Goal: Navigation & Orientation: Find specific page/section

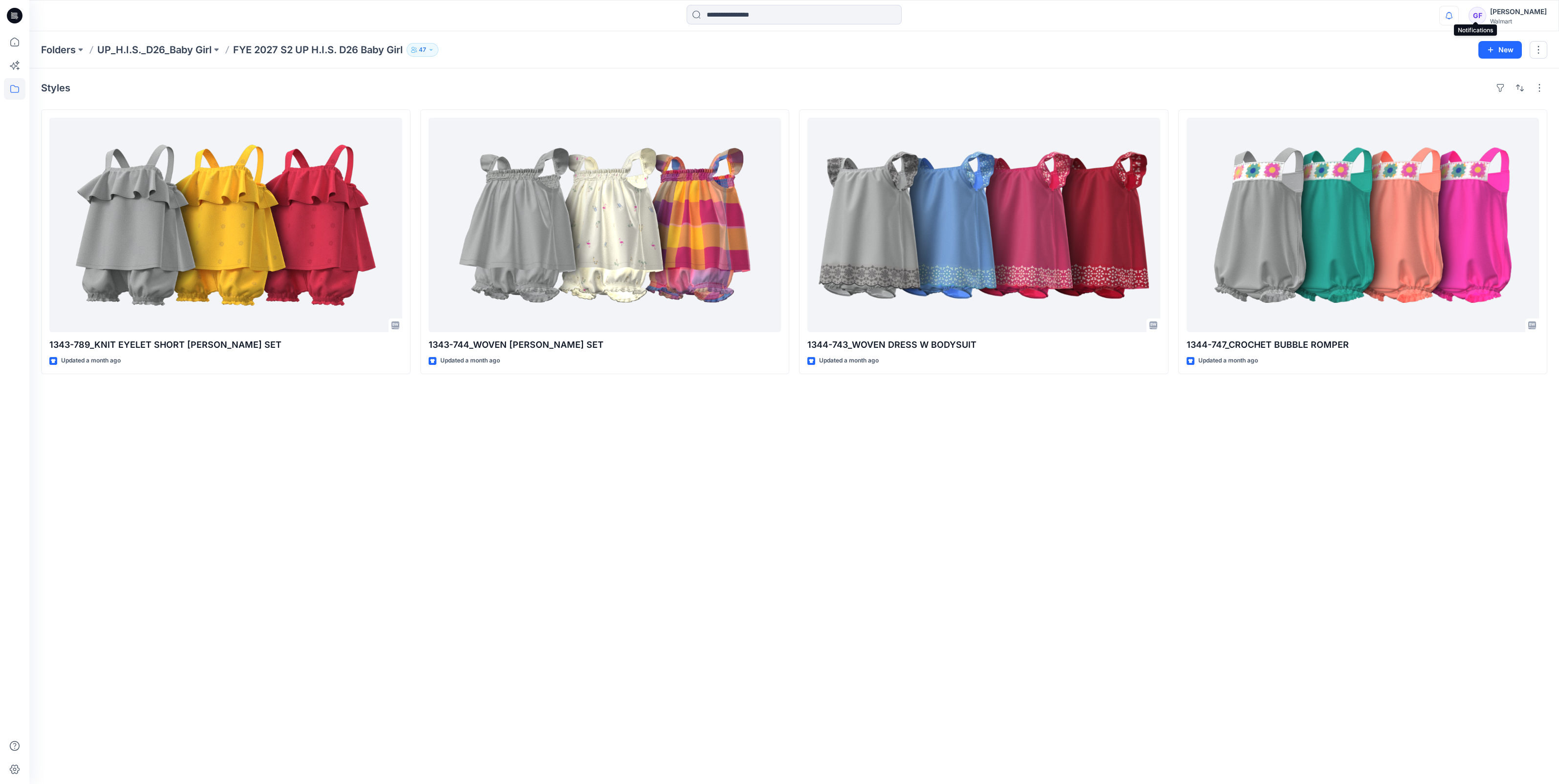
click at [1459, 15] on icon "button" at bounding box center [1449, 16] width 19 height 19
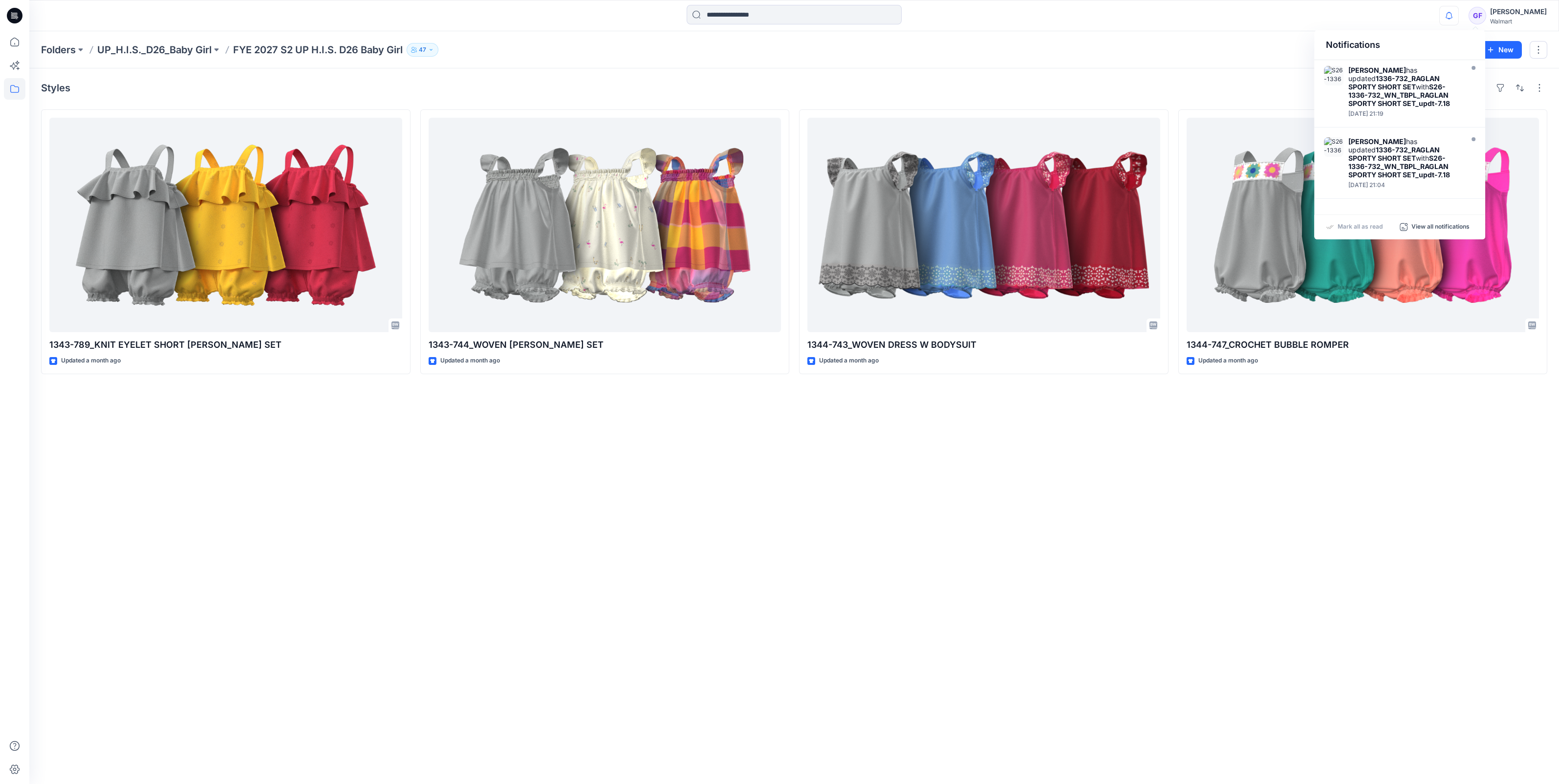
click at [963, 29] on div "Notifications Heather Moon has updated 1336-732_RAGLAN SPORTY SHORT SET with S2…" at bounding box center [794, 16] width 1530 height 31
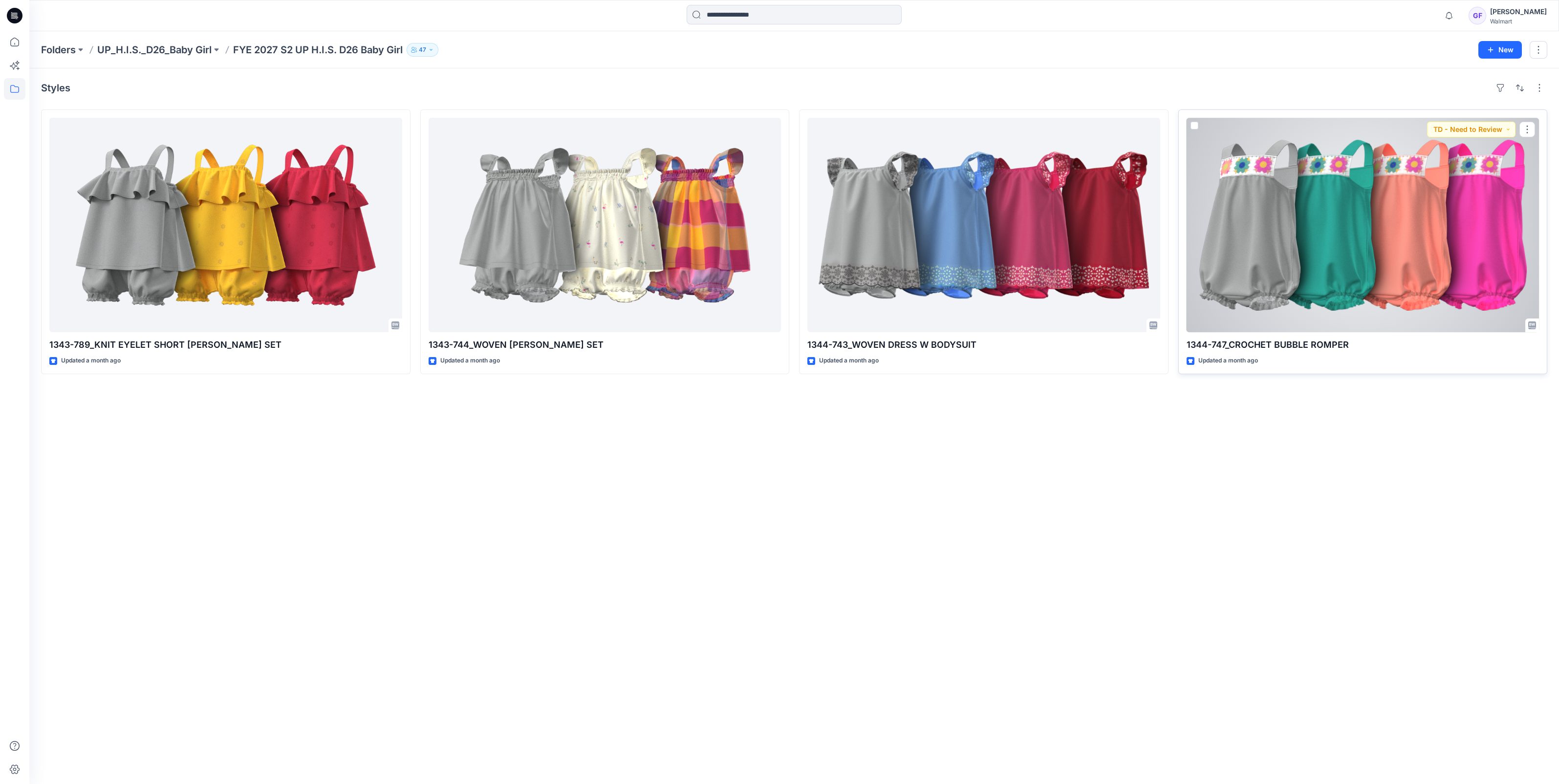
click at [1469, 207] on div at bounding box center [1363, 225] width 353 height 215
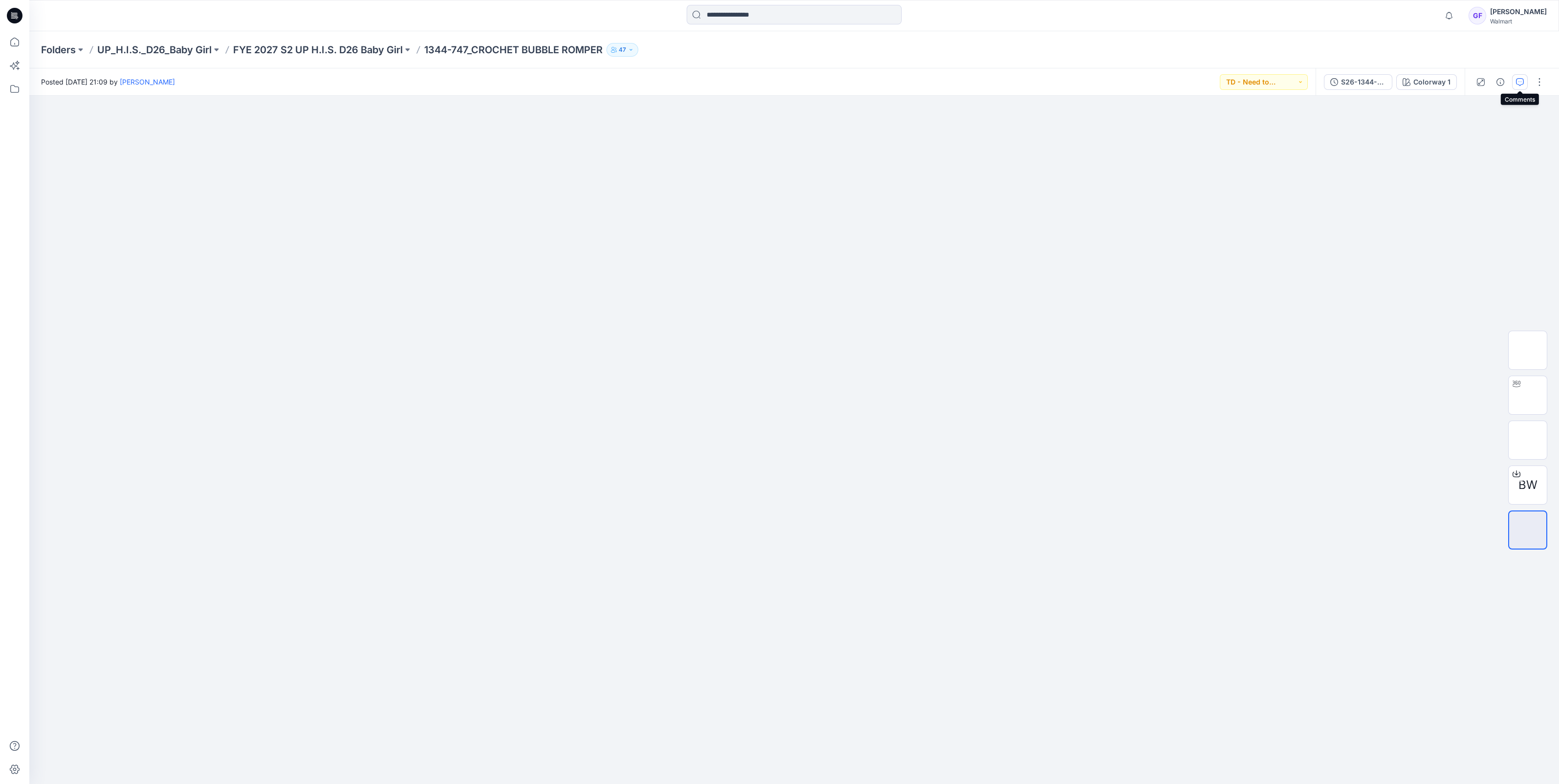
click at [1518, 78] on icon "button" at bounding box center [1520, 82] width 8 height 8
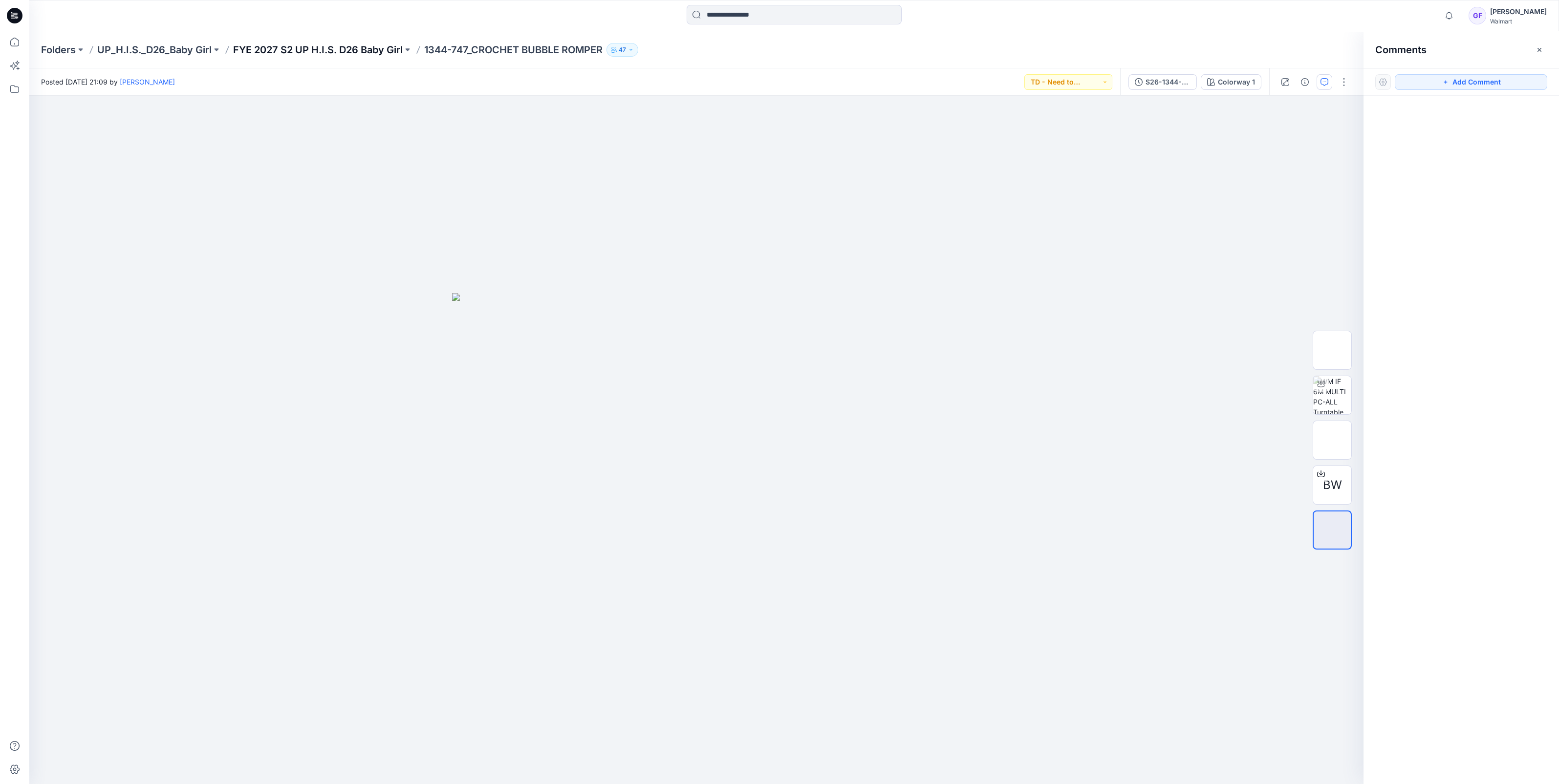
click at [288, 49] on p "FYE 2027 S2 UP H.I.S. D26 Baby Girl" at bounding box center [318, 50] width 169 height 14
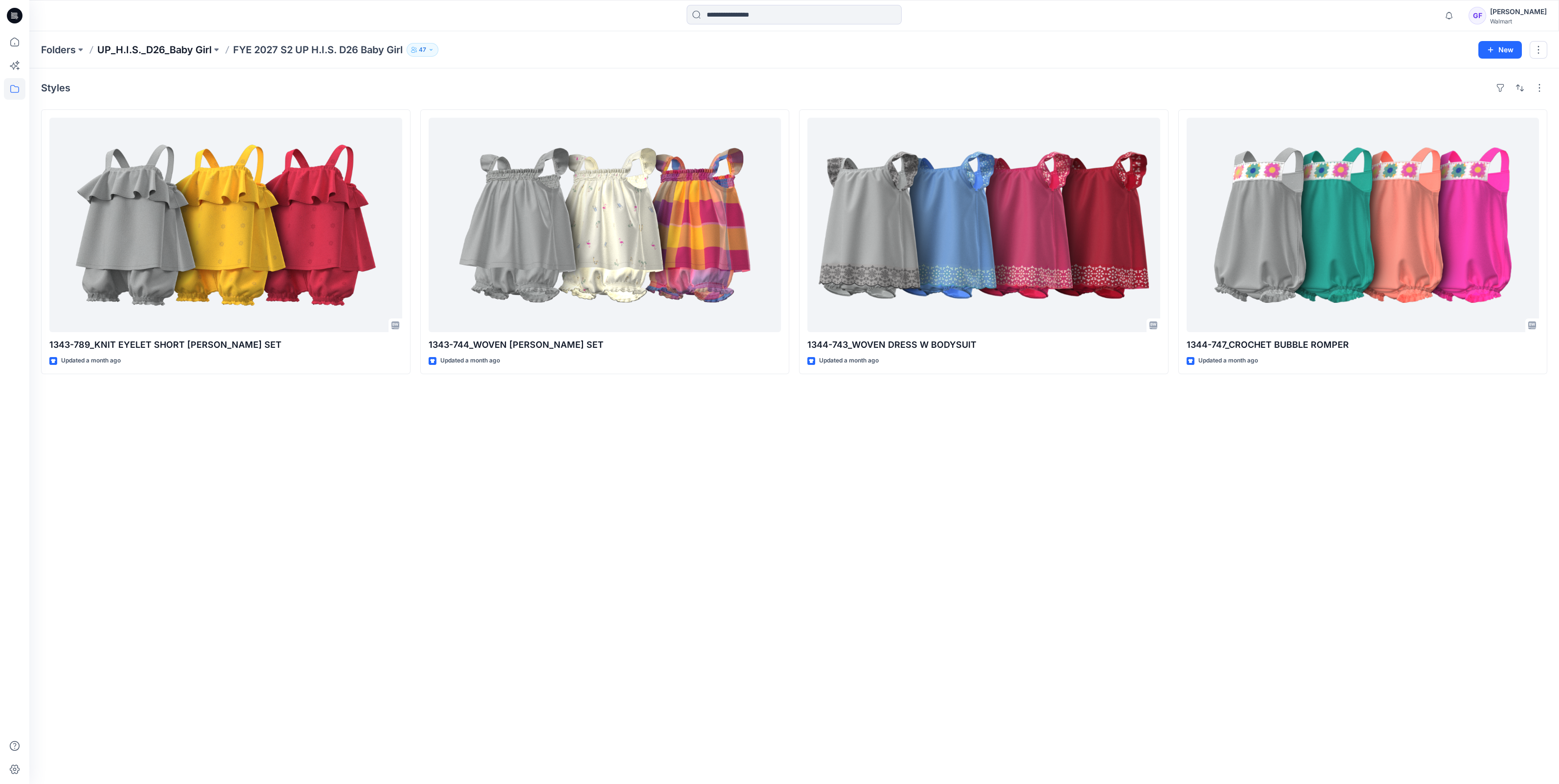
click at [159, 51] on p "UP_H.I.S._D26_Baby Girl" at bounding box center [154, 50] width 114 height 14
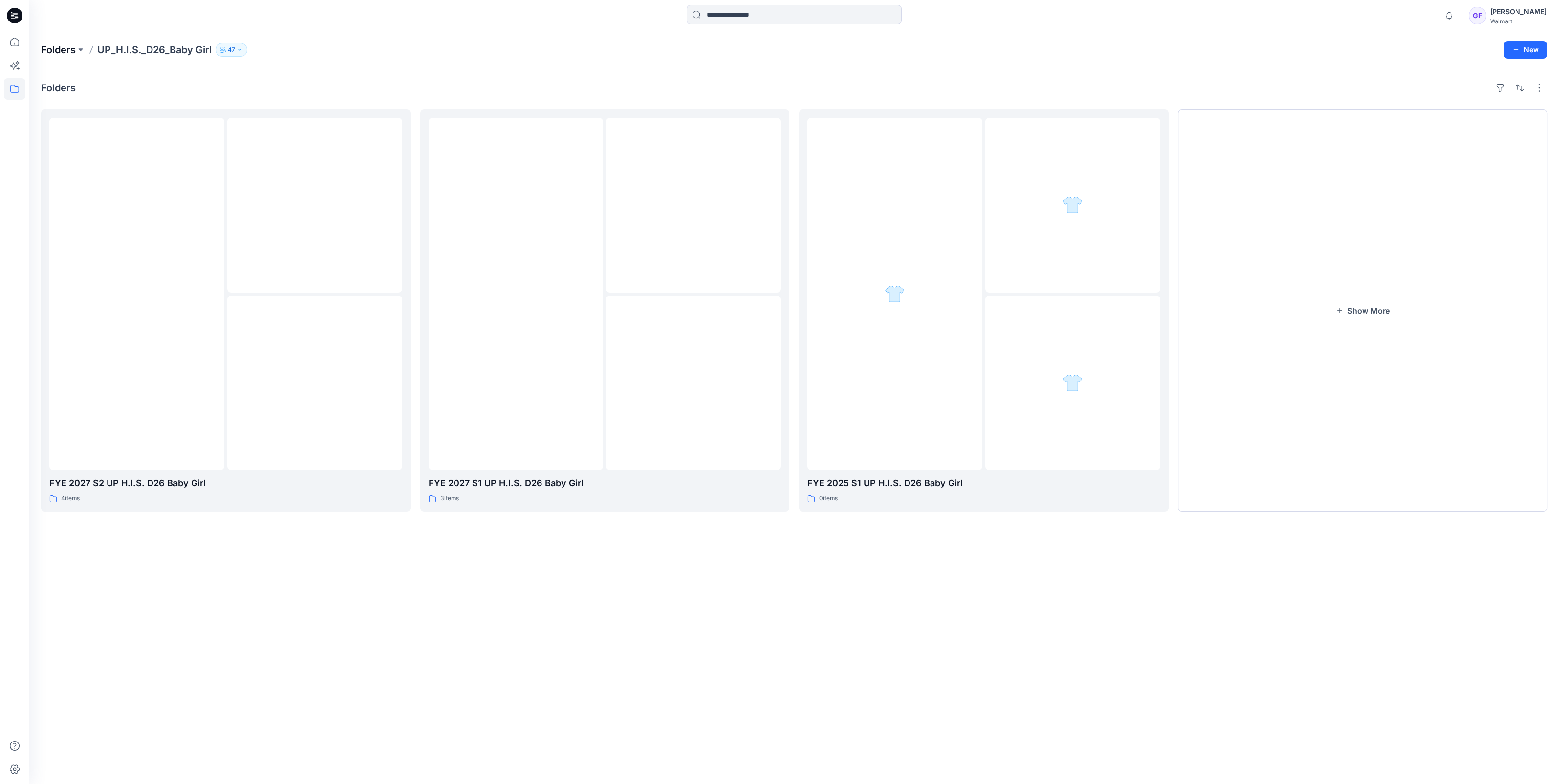
click at [61, 47] on p "Folders" at bounding box center [58, 50] width 34 height 14
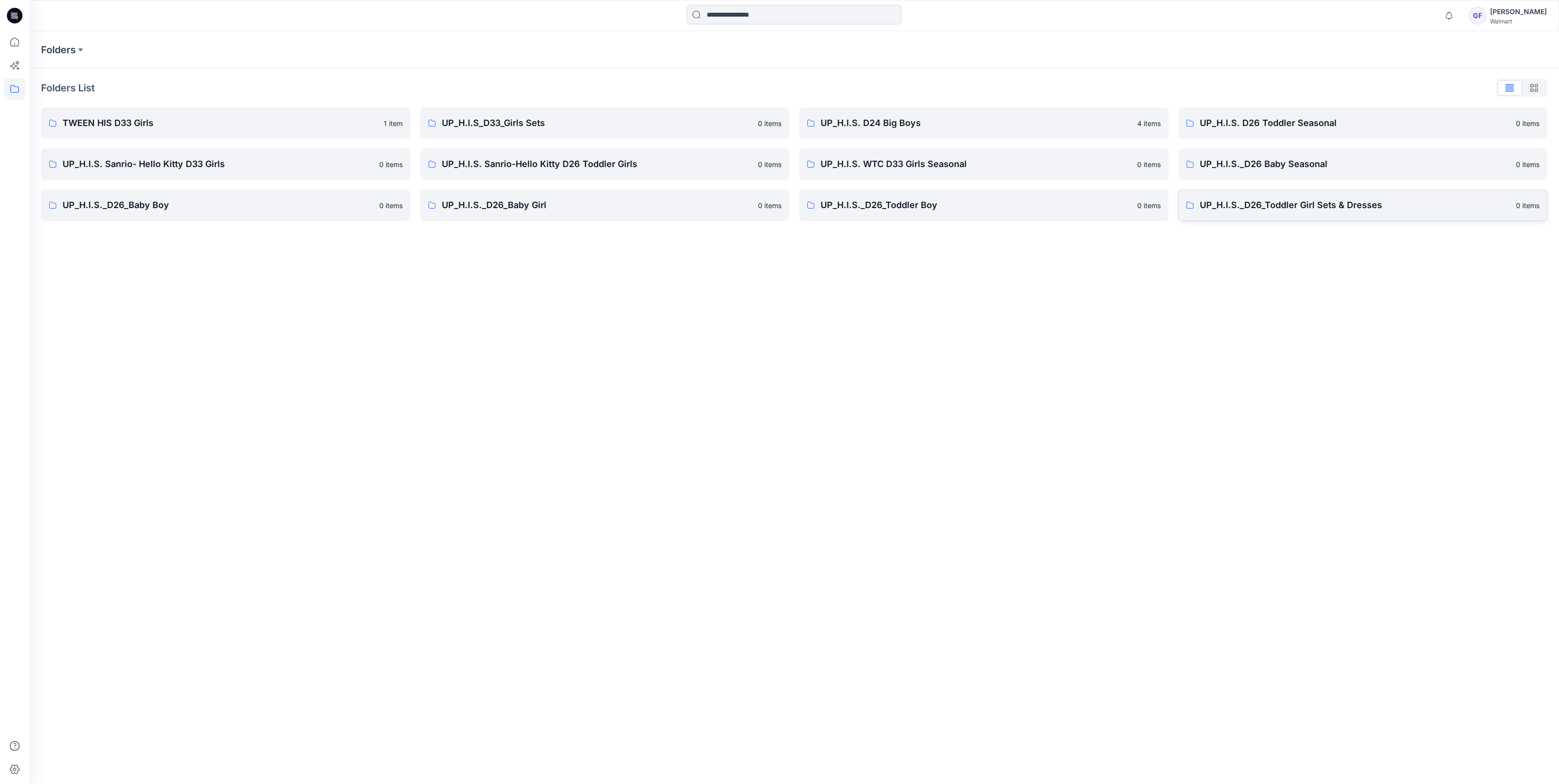
click at [1284, 203] on p "UP_H.I.S._D26_Toddler Girl Sets & Dresses" at bounding box center [1355, 205] width 311 height 14
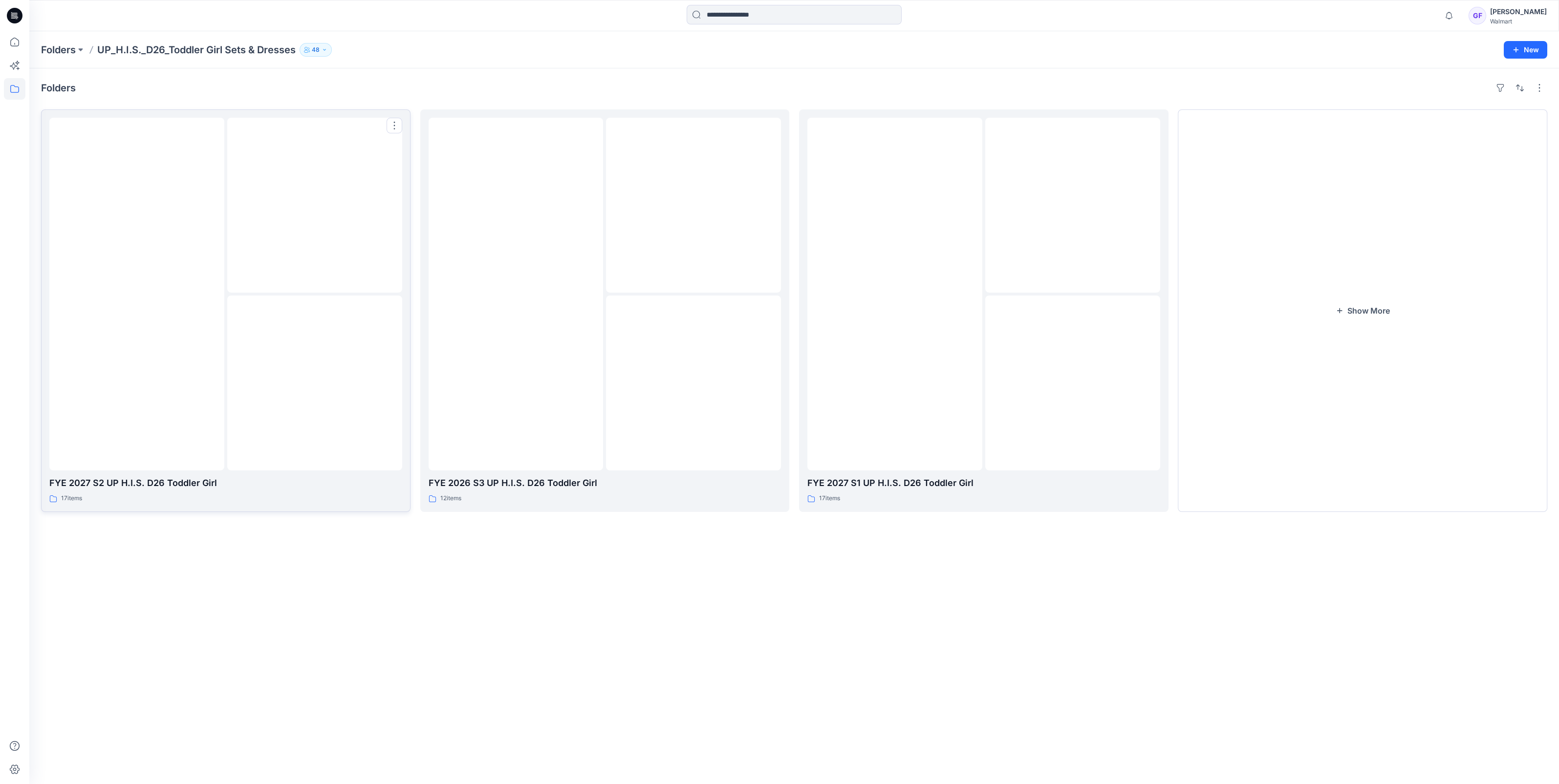
click at [137, 294] on img at bounding box center [137, 294] width 0 height 0
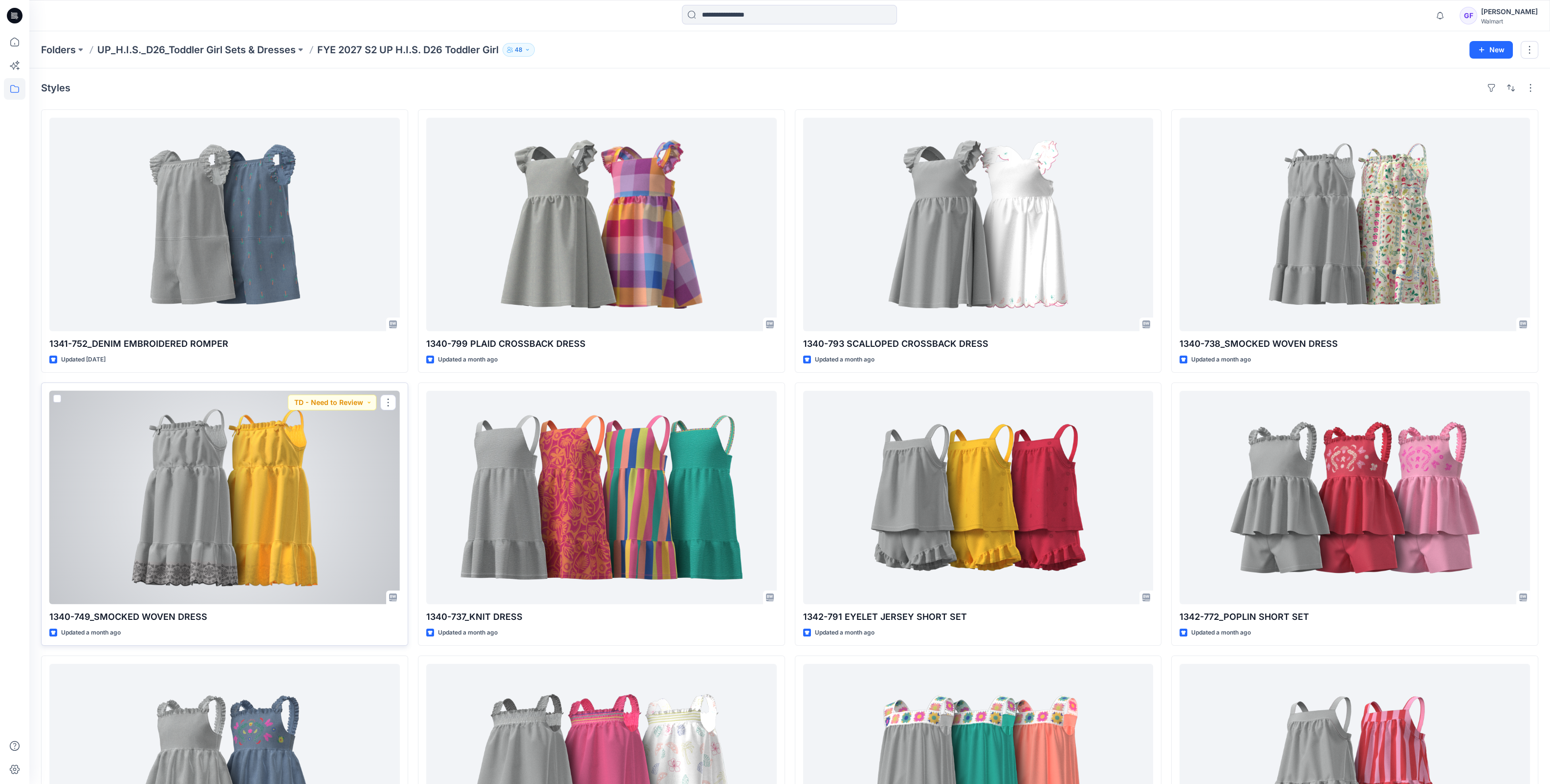
click at [222, 469] on div at bounding box center [225, 497] width 350 height 214
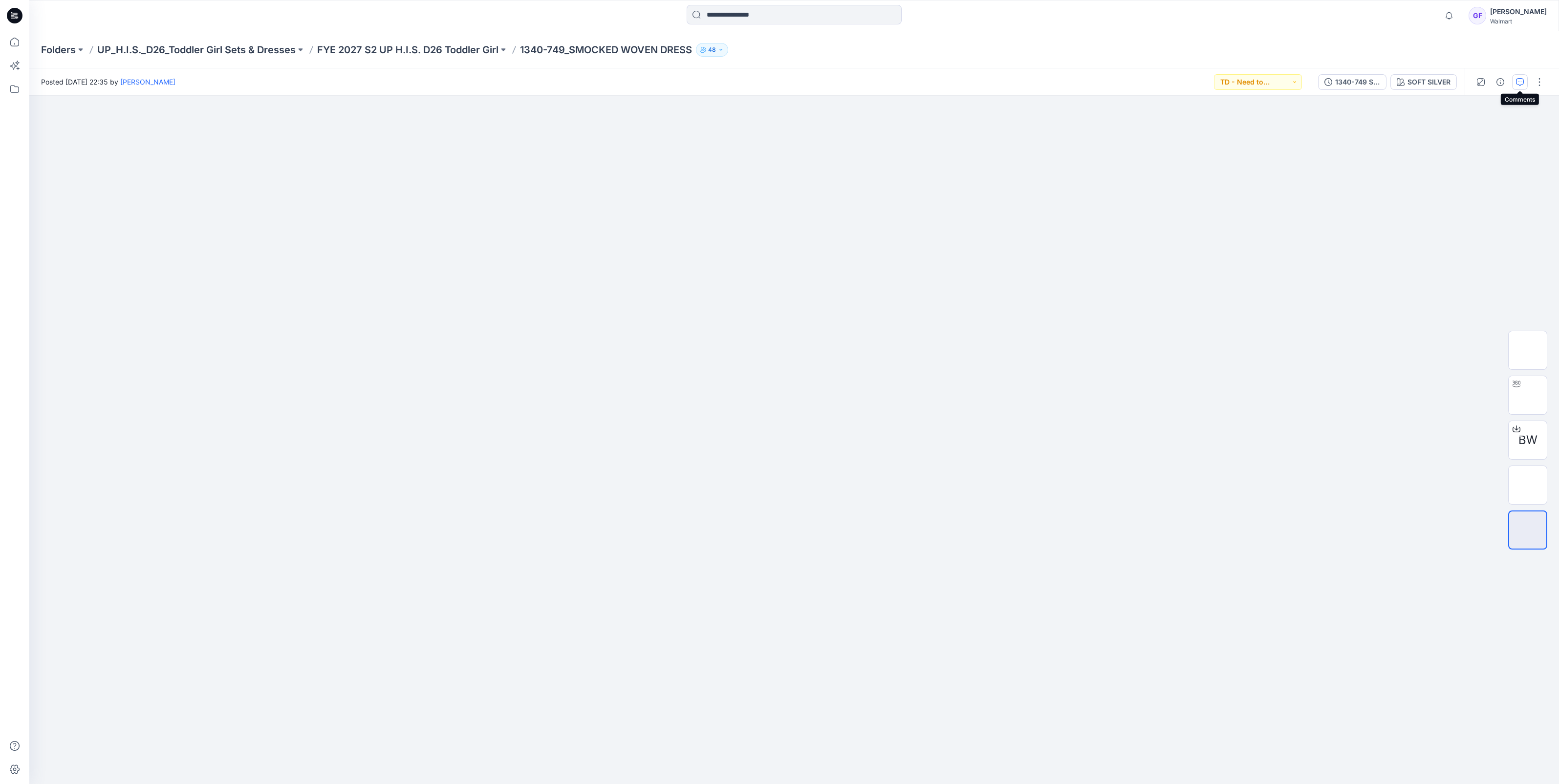
click at [1520, 78] on icon "button" at bounding box center [1520, 82] width 8 height 8
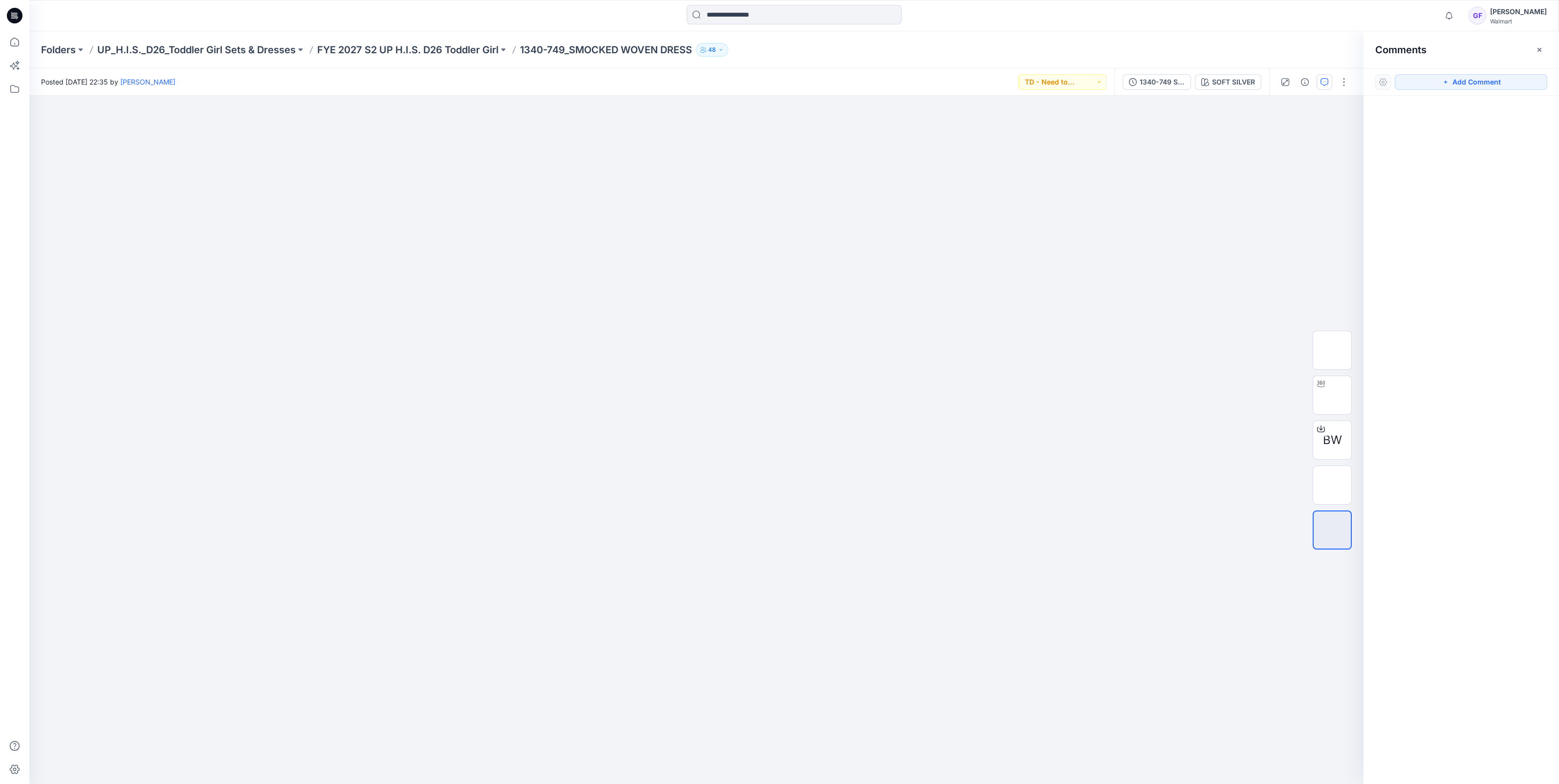
click at [225, 59] on div "Folders UP_H.I.S._D26_Toddler Girl Sets & Dresses FYE 2027 S2 UP H.I.S. D26 Tod…" at bounding box center [794, 50] width 1530 height 37
click at [222, 53] on p "UP_H.I.S._D26_Toddler Girl Sets & Dresses" at bounding box center [197, 50] width 199 height 14
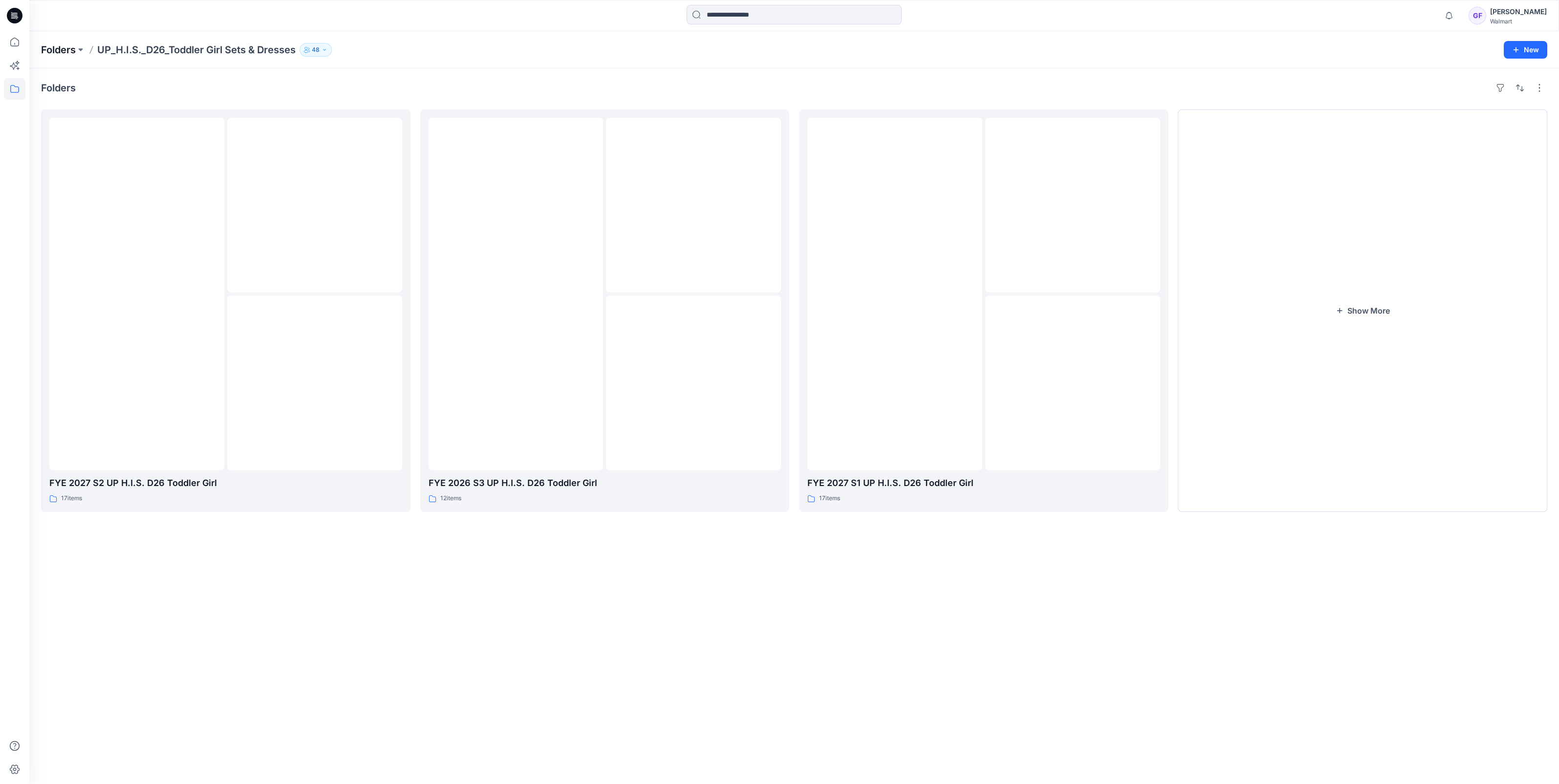
click at [53, 48] on p "Folders" at bounding box center [58, 50] width 34 height 14
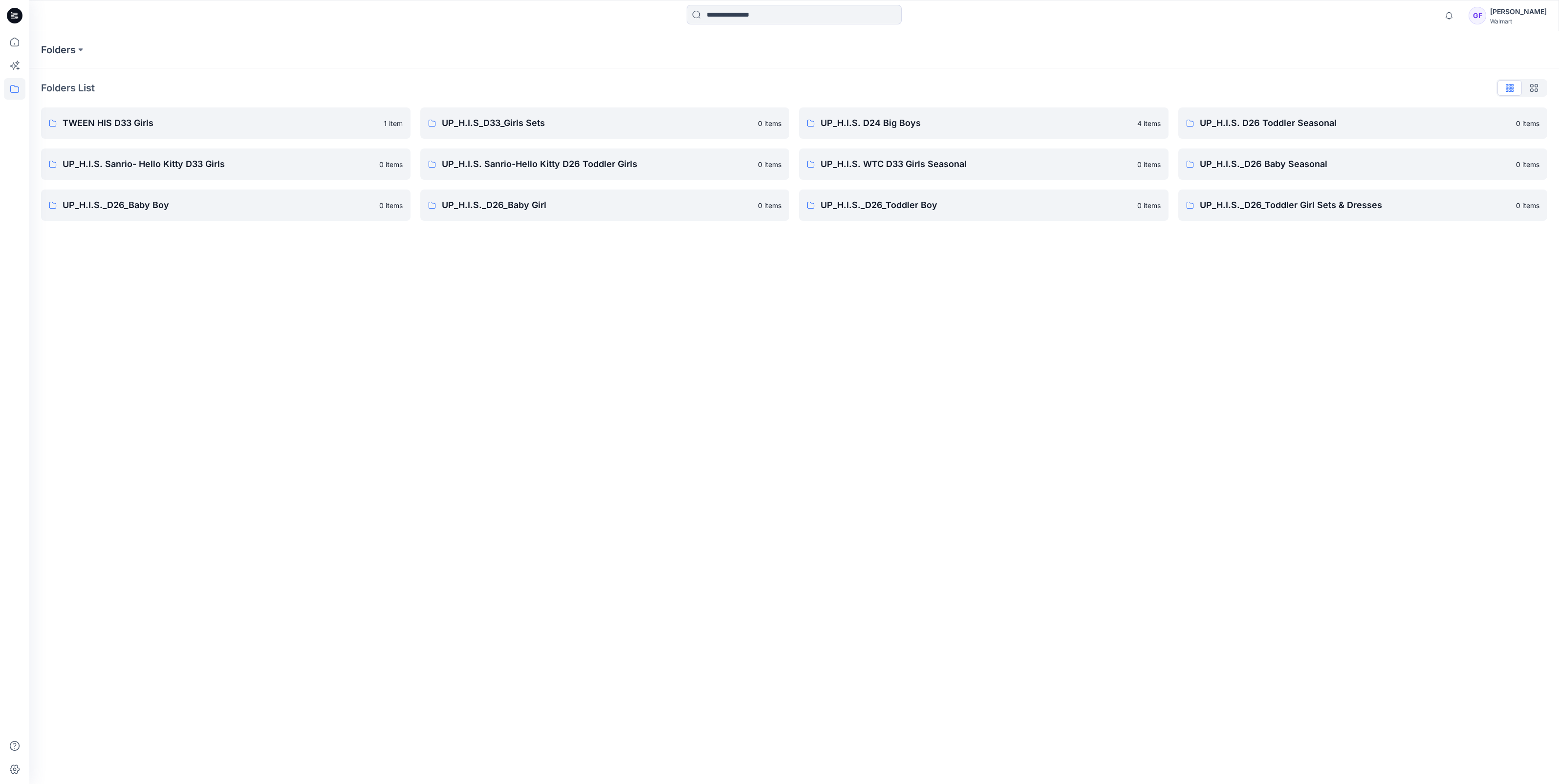
click at [953, 357] on div "Folders Folders List TWEEN HIS D33 Girls 1 item UP_H.I.S. Sanrio- Hello Kitty D…" at bounding box center [794, 408] width 1530 height 753
click at [1032, 423] on div "Folders Folders List TWEEN HIS D33 Girls 1 item UP_H.I.S. Sanrio- Hello Kitty D…" at bounding box center [794, 408] width 1530 height 753
